Goal: Obtain resource: Obtain resource

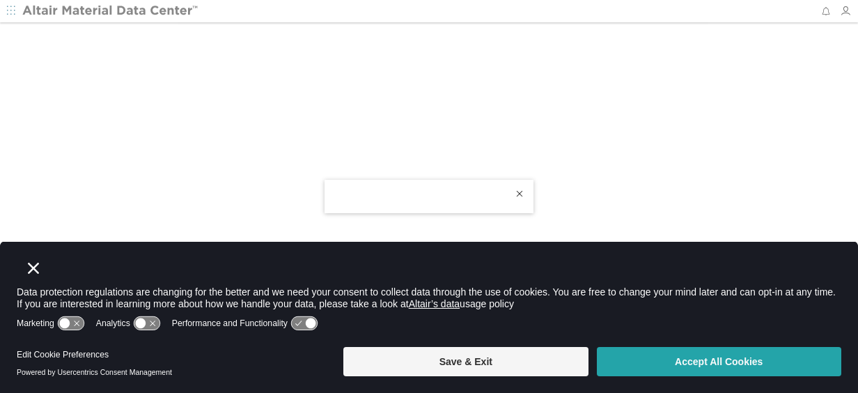
click at [730, 361] on button "Accept All Cookies" at bounding box center [719, 361] width 244 height 29
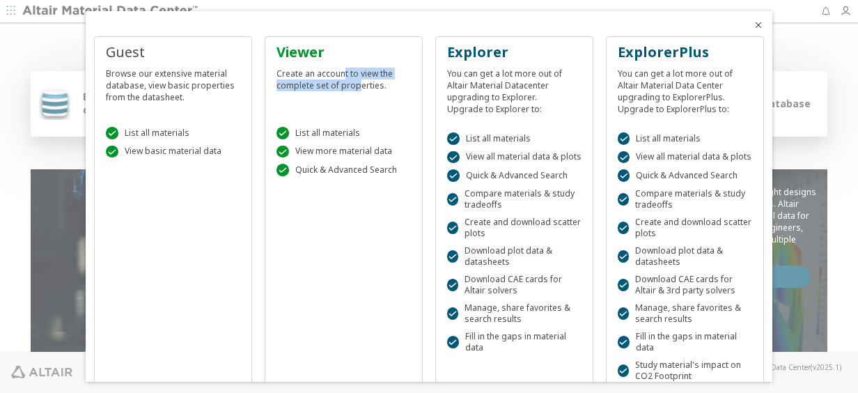
drag, startPoint x: 340, startPoint y: 76, endPoint x: 354, endPoint y: 85, distance: 16.6
click at [354, 85] on div "Create an account to view the complete set of properties." at bounding box center [343, 76] width 134 height 29
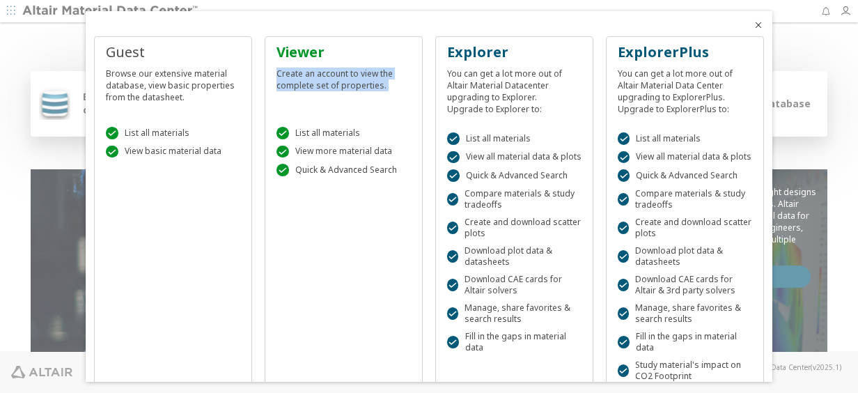
click at [355, 99] on div "Viewer Create an account to view the complete set of properties." at bounding box center [344, 75] width 146 height 67
click at [753, 24] on icon "Close" at bounding box center [758, 24] width 11 height 11
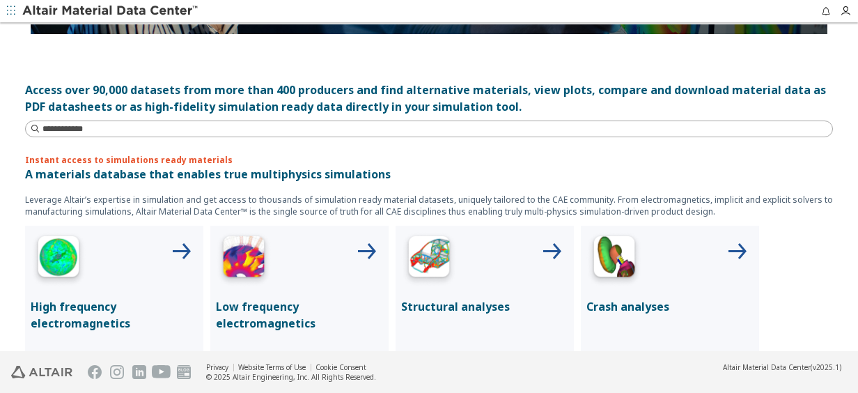
scroll to position [496, 0]
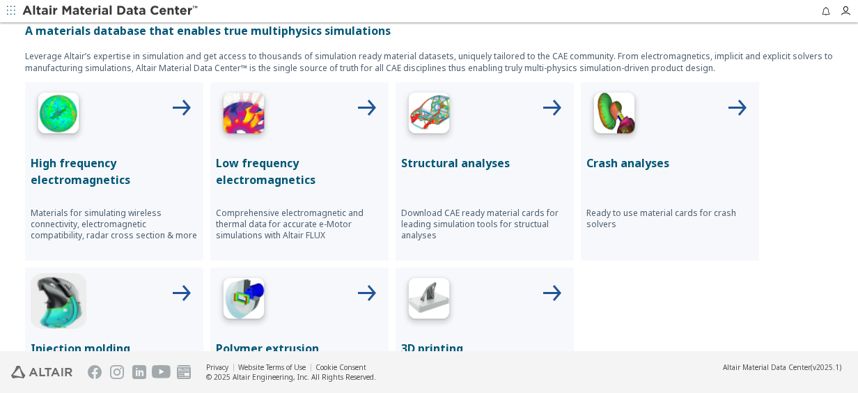
click at [610, 145] on div "Crash analyses Ready to use material cards for crash solvers" at bounding box center [670, 171] width 178 height 178
